Goal: Navigation & Orientation: Find specific page/section

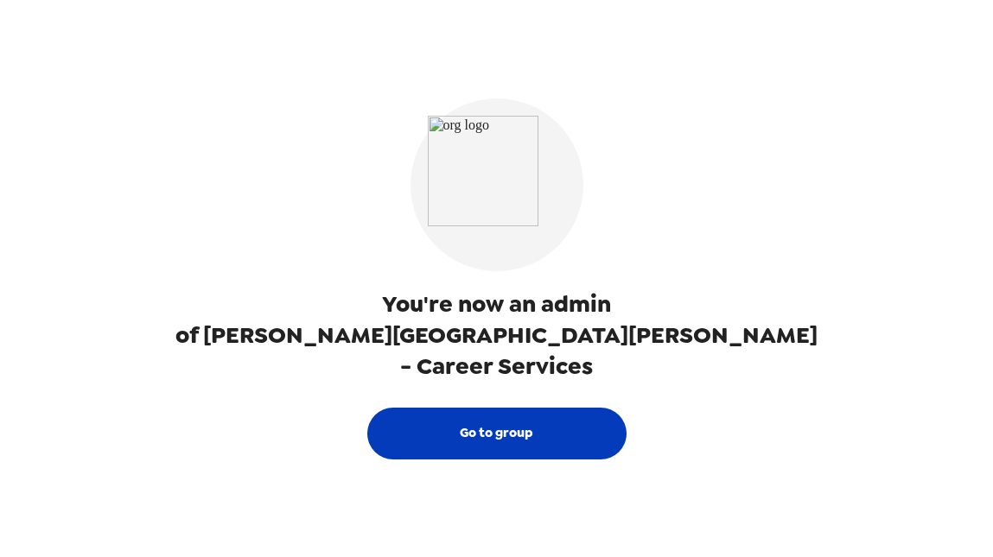
click at [522, 417] on button "Go to group" at bounding box center [496, 434] width 259 height 52
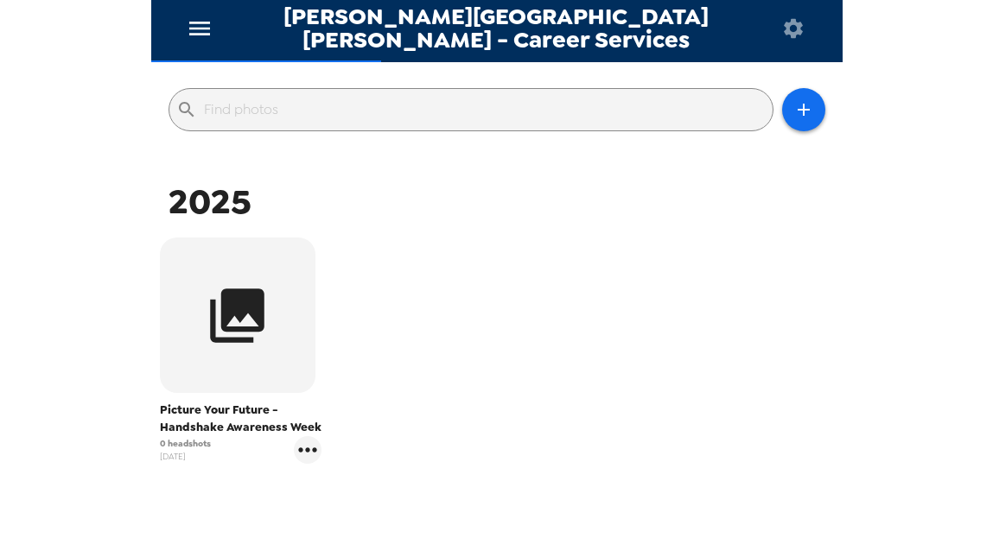
scroll to position [166, 0]
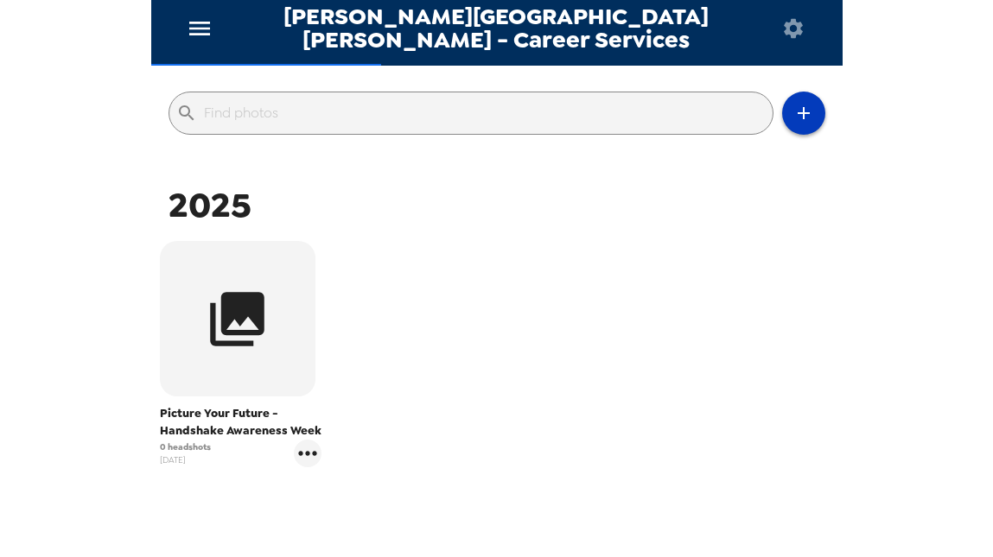
click at [808, 115] on icon "button" at bounding box center [803, 113] width 21 height 21
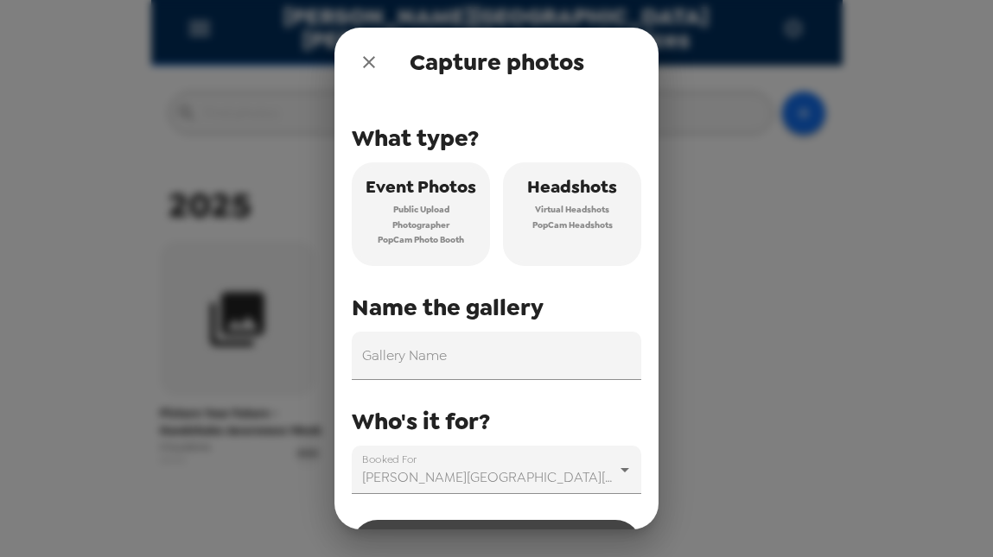
scroll to position [58, 0]
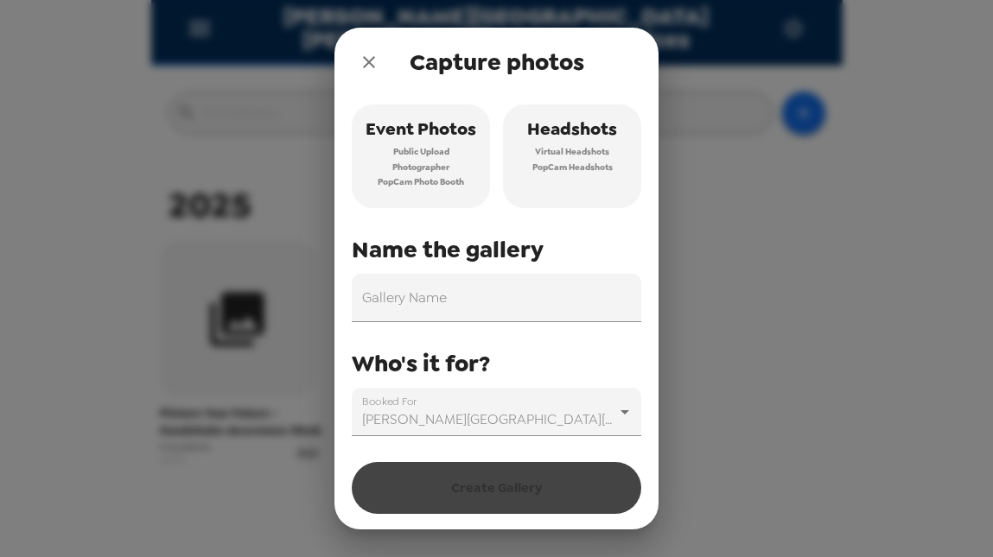
click at [363, 62] on icon "close" at bounding box center [369, 62] width 21 height 21
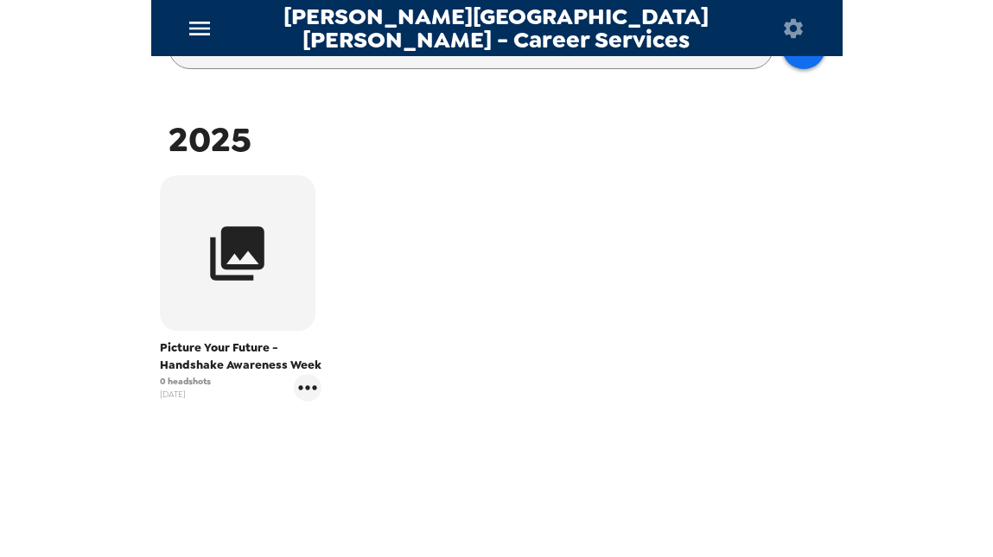
scroll to position [251, 0]
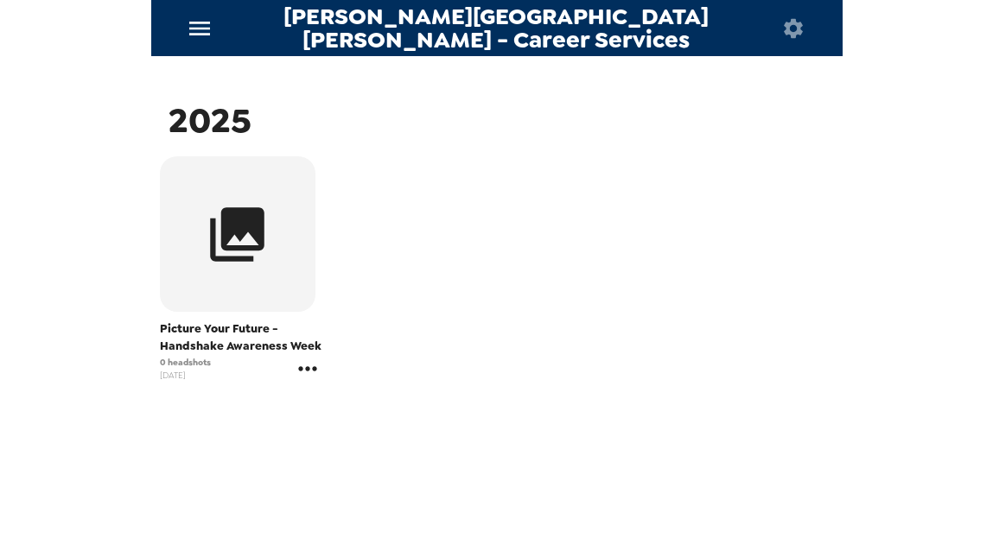
click at [311, 368] on icon "gallery menu" at bounding box center [308, 369] width 28 height 28
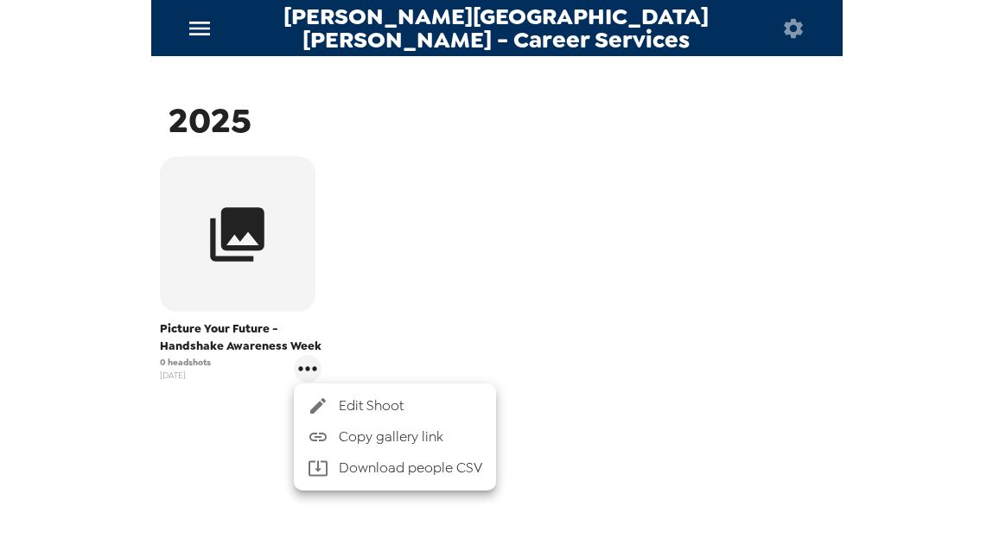
click at [402, 350] on div at bounding box center [496, 278] width 993 height 557
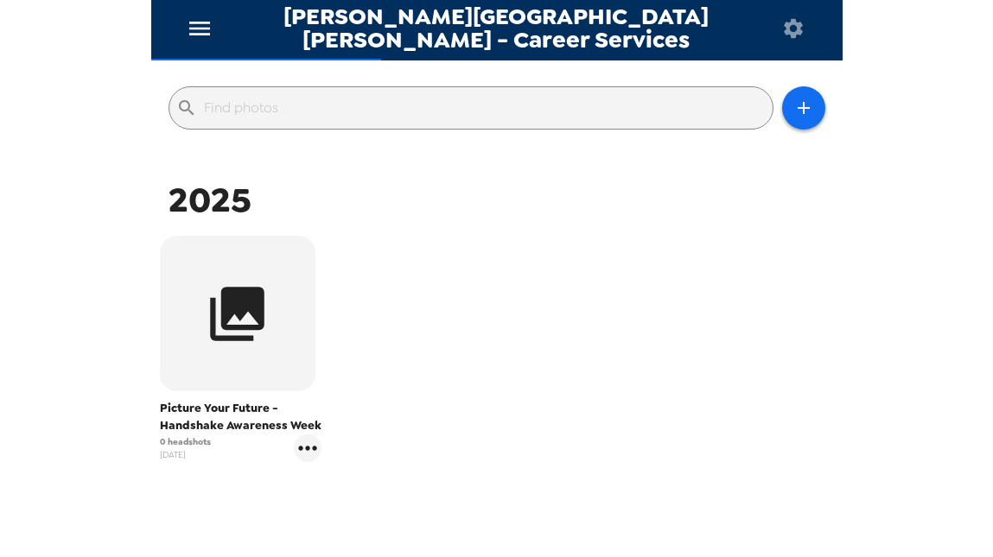
scroll to position [0, 0]
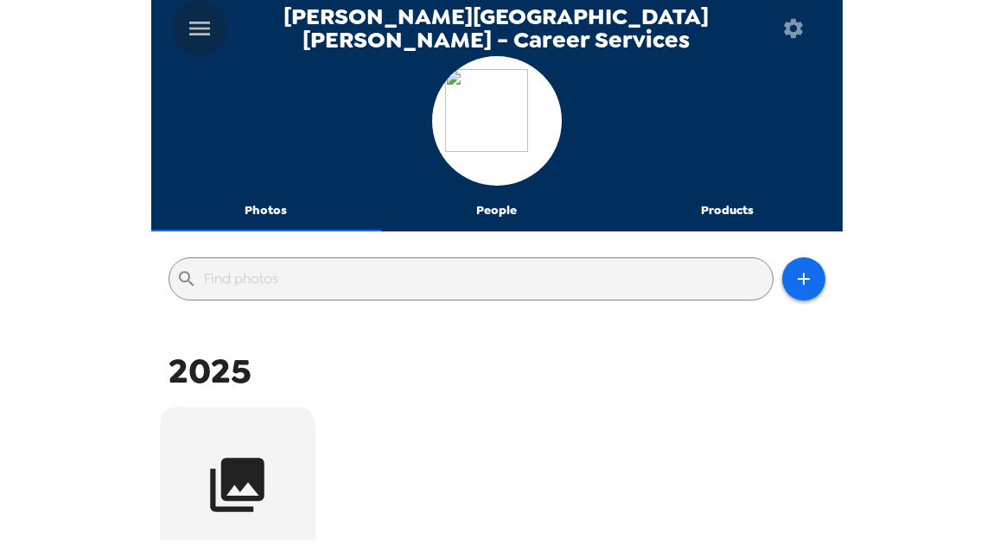
click at [212, 35] on icon "menu" at bounding box center [200, 29] width 28 height 28
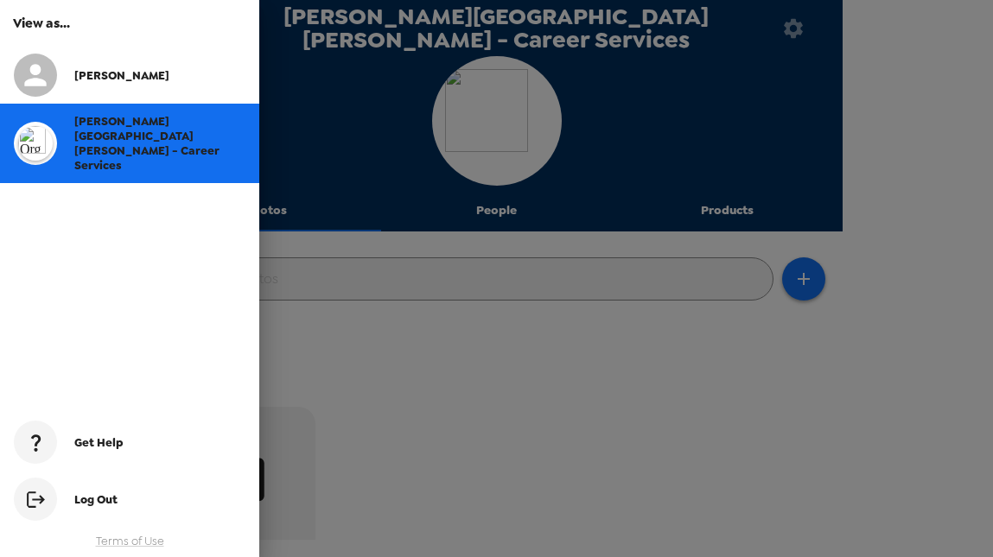
click at [365, 339] on div at bounding box center [496, 278] width 993 height 557
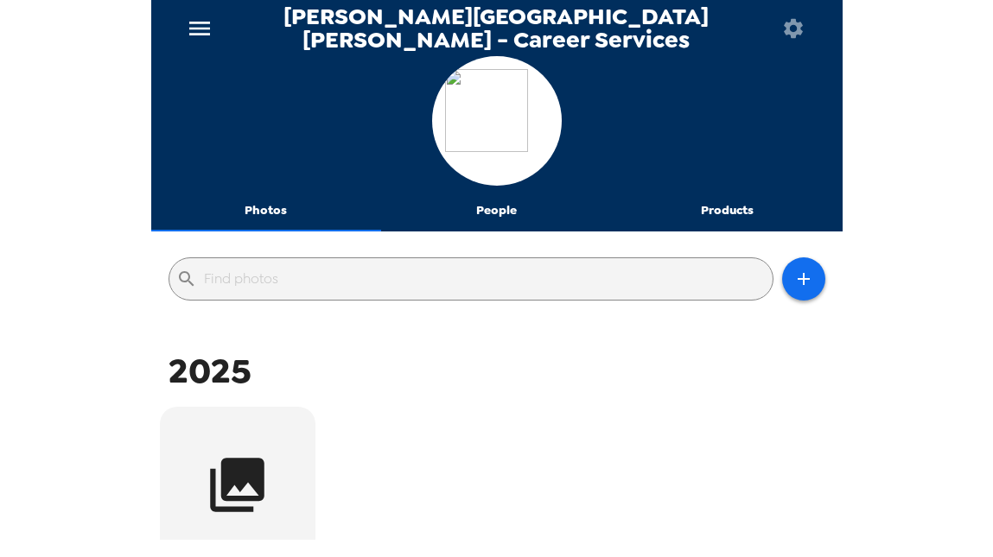
click at [289, 207] on button "Photos" at bounding box center [266, 210] width 231 height 41
click at [482, 213] on button "People" at bounding box center [496, 210] width 231 height 41
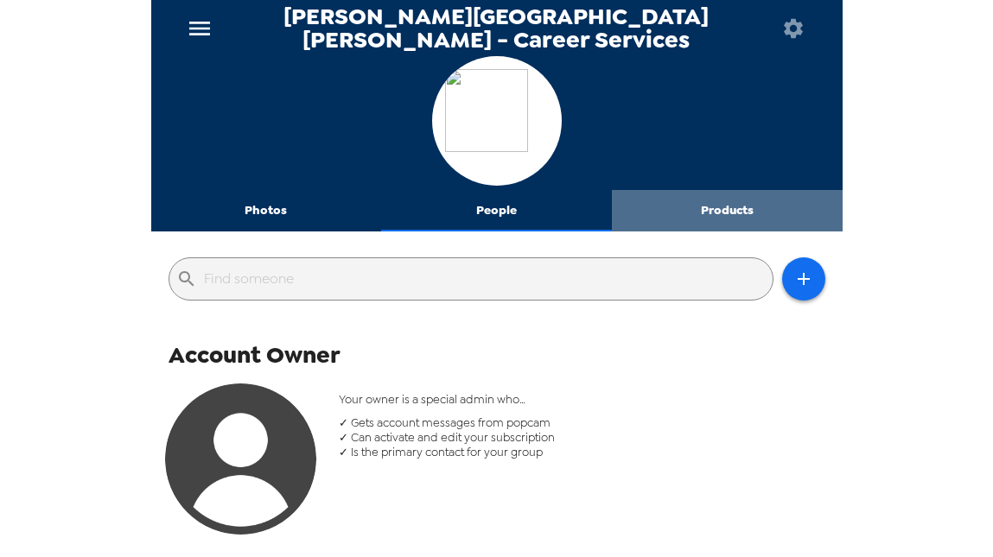
click at [706, 204] on button "Products" at bounding box center [727, 210] width 231 height 41
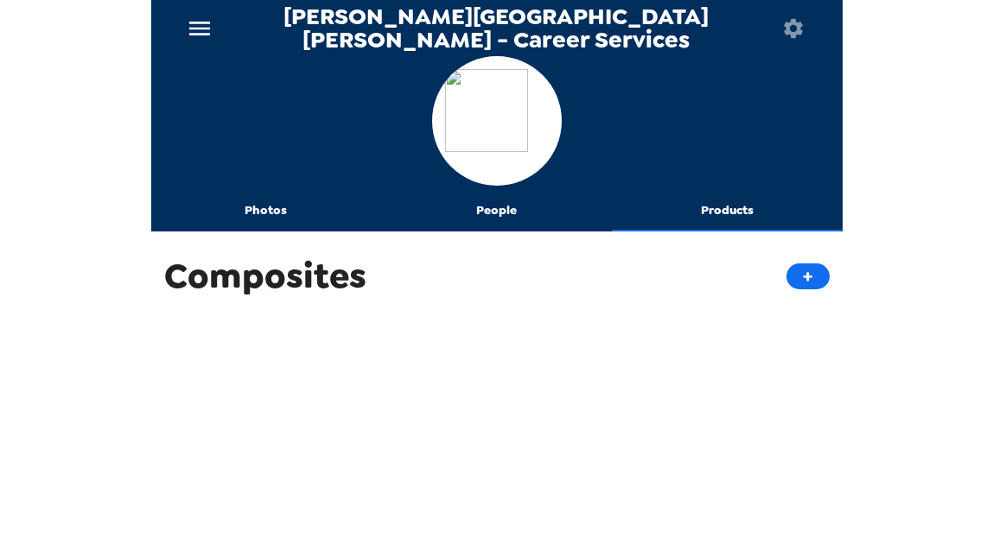
click at [498, 213] on button "People" at bounding box center [496, 210] width 231 height 41
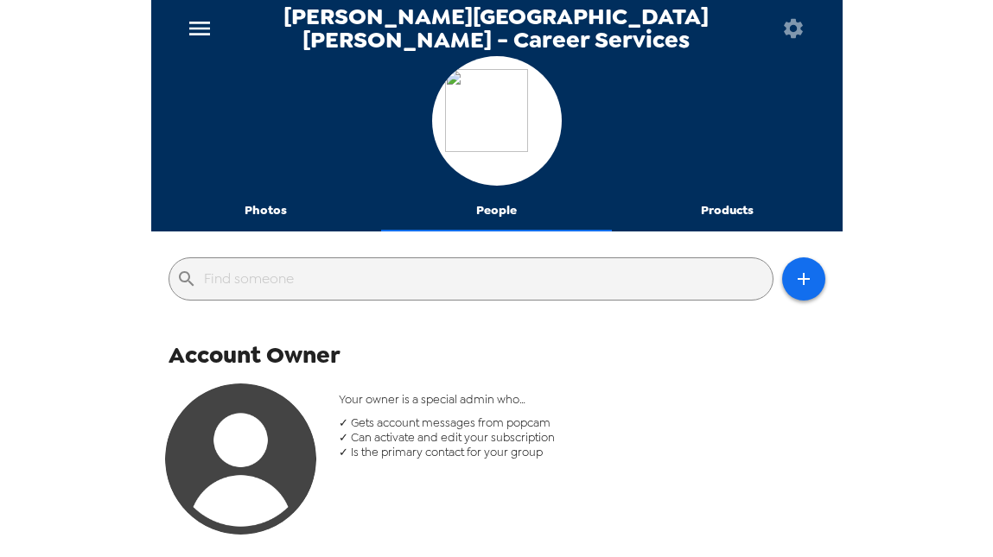
click at [284, 207] on button "Photos" at bounding box center [266, 210] width 231 height 41
